Goal: Navigation & Orientation: Understand site structure

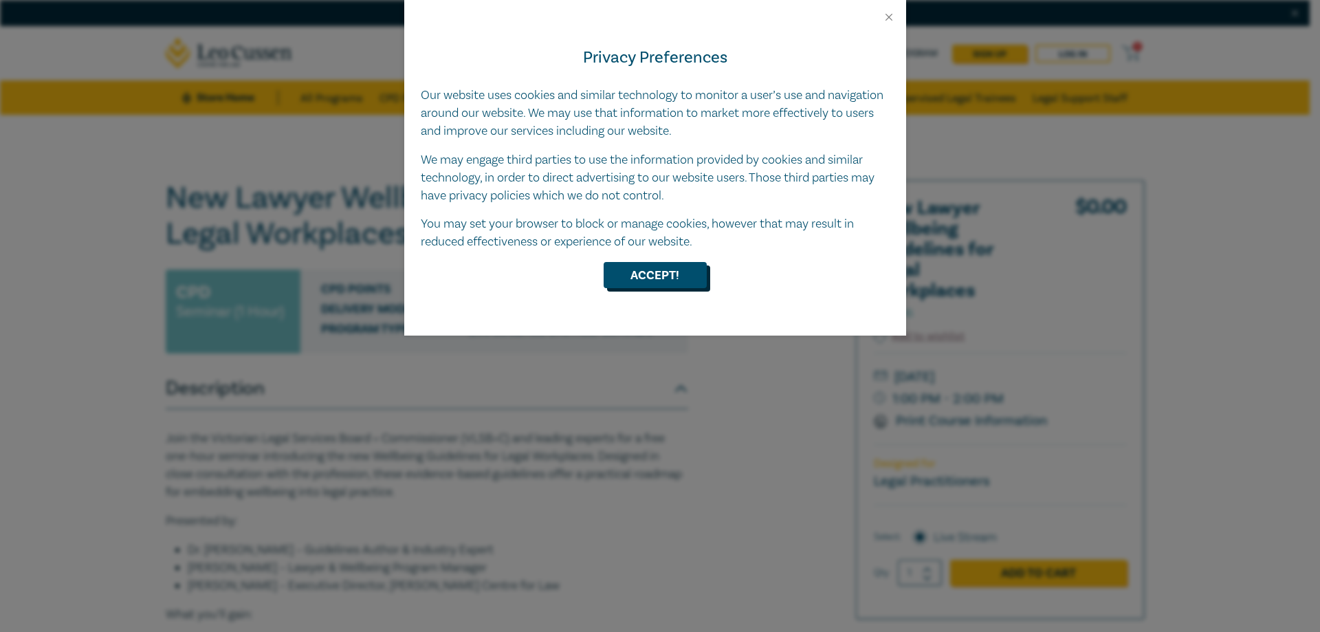
click at [656, 277] on button "Accept!" at bounding box center [654, 275] width 103 height 26
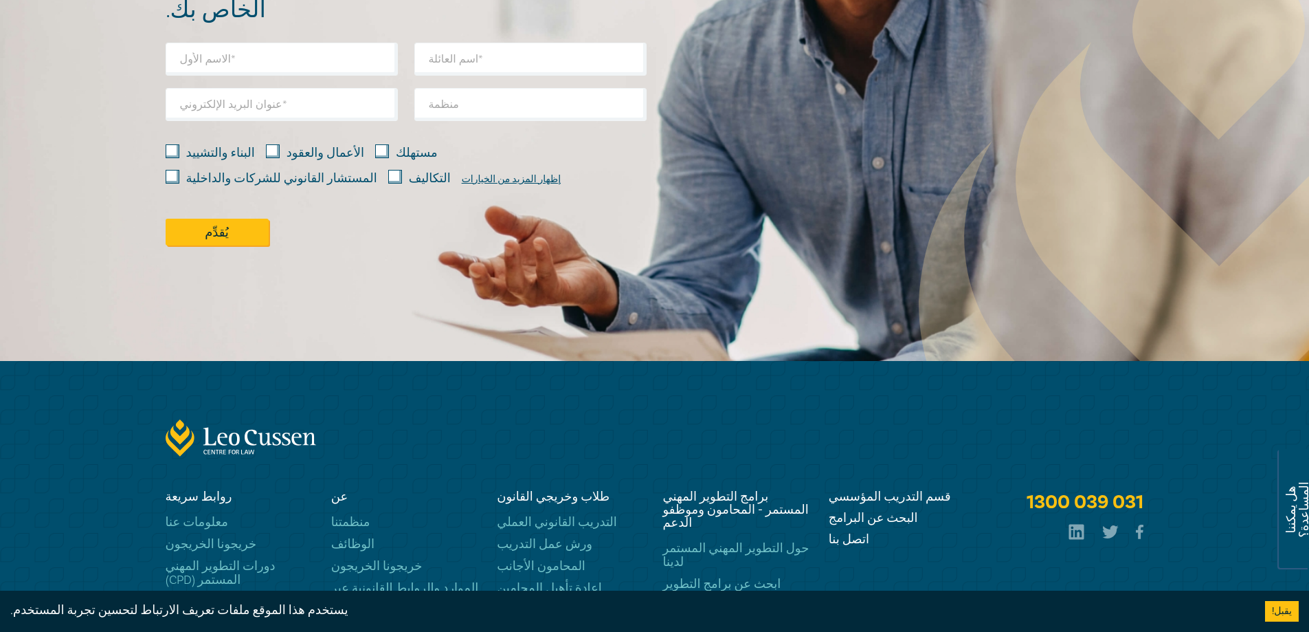
scroll to position [1231, 0]
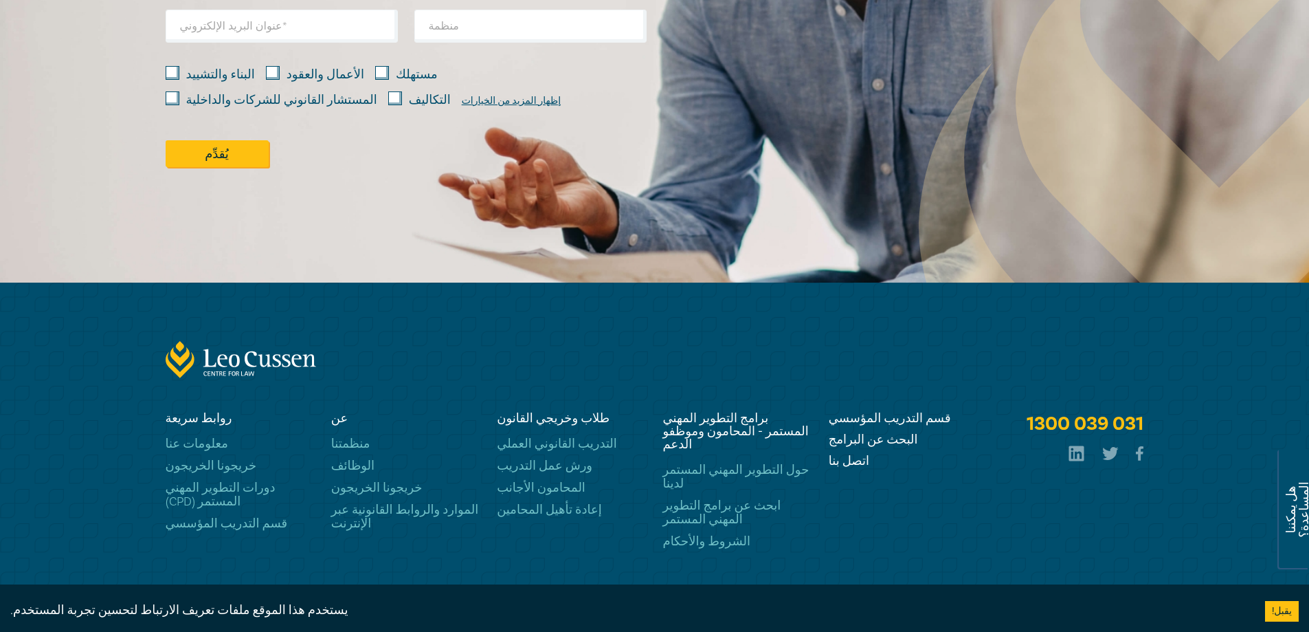
click at [507, 613] on font "خريطة الموقع" at bounding box center [542, 621] width 71 height 16
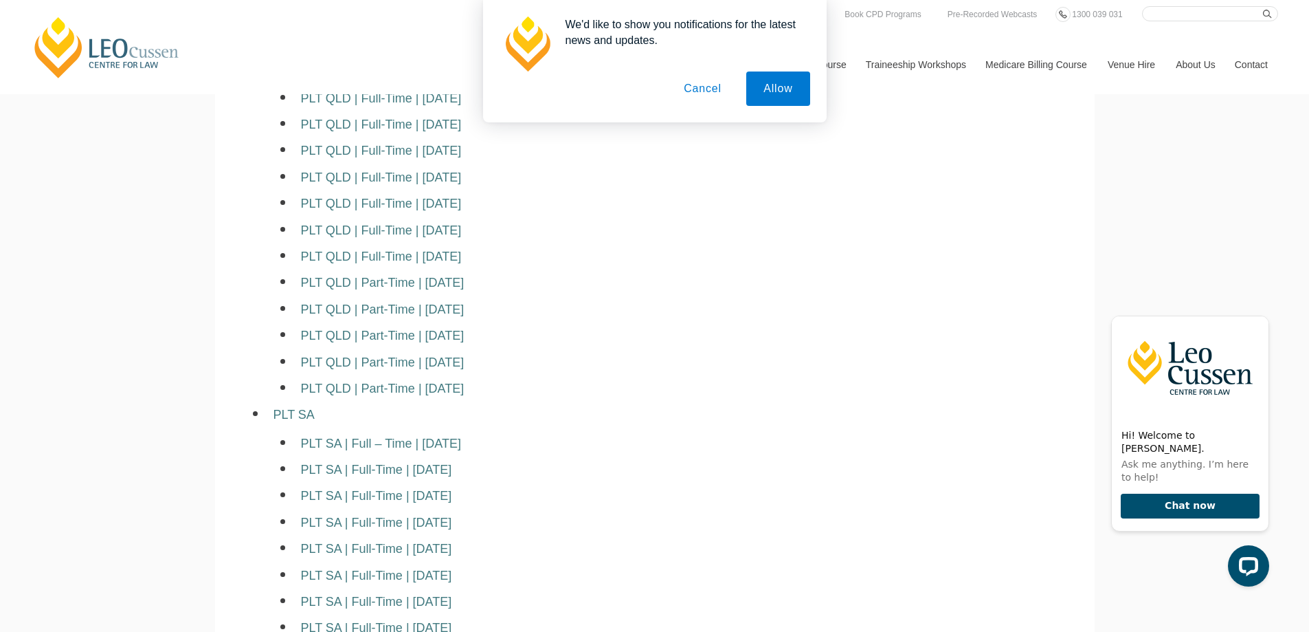
scroll to position [2347, 0]
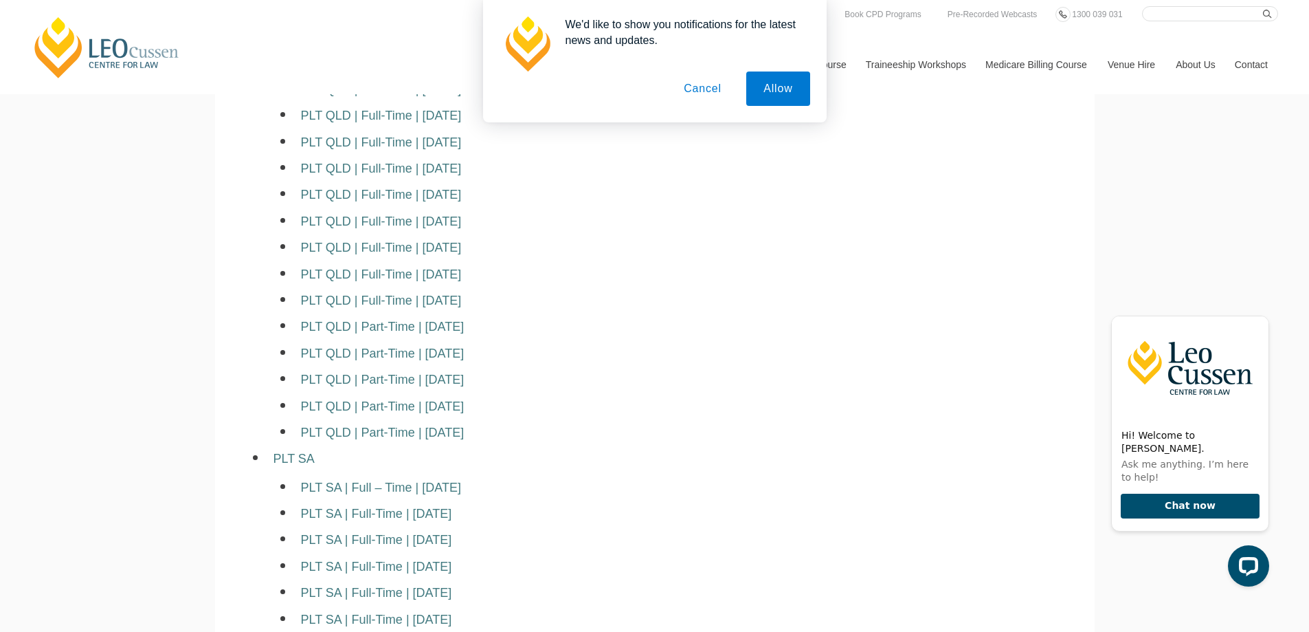
click at [703, 80] on button "Cancel" at bounding box center [703, 88] width 72 height 34
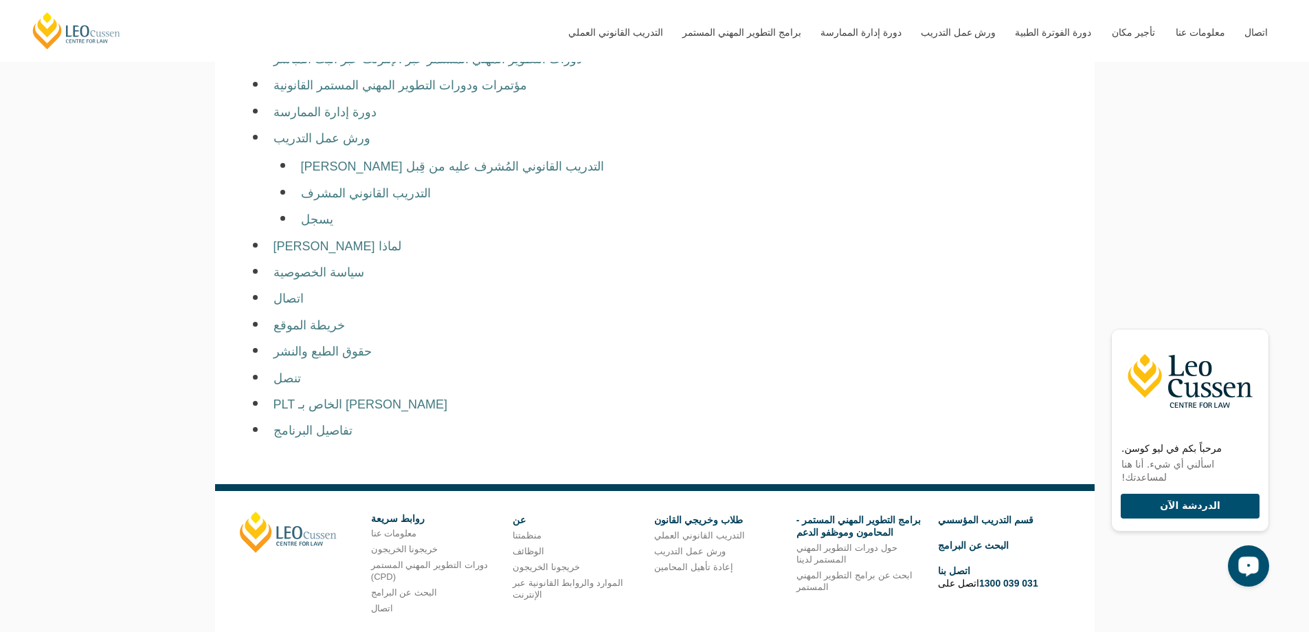
scroll to position [9005, 0]
